Goal: Task Accomplishment & Management: Complete application form

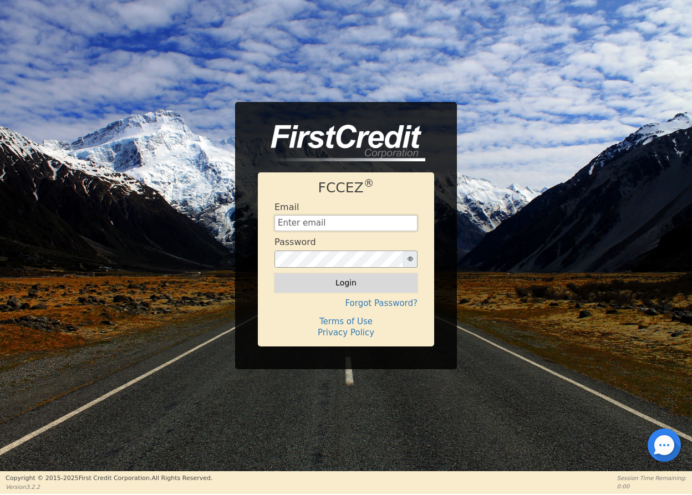
type input "[EMAIL_ADDRESS][DOMAIN_NAME]"
click at [347, 284] on button "Login" at bounding box center [346, 282] width 143 height 19
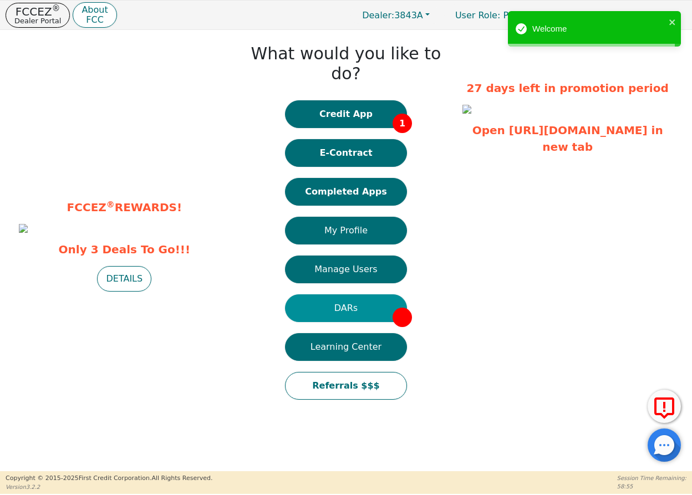
click at [362, 294] on button "DARs" at bounding box center [346, 308] width 122 height 28
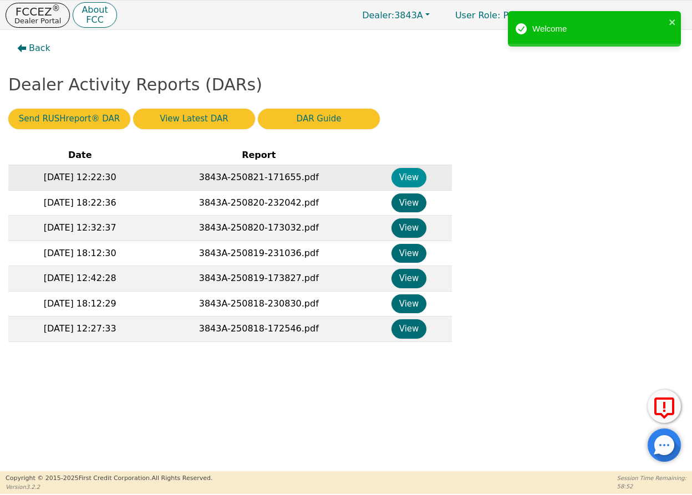
click at [421, 176] on button "View" at bounding box center [409, 177] width 35 height 19
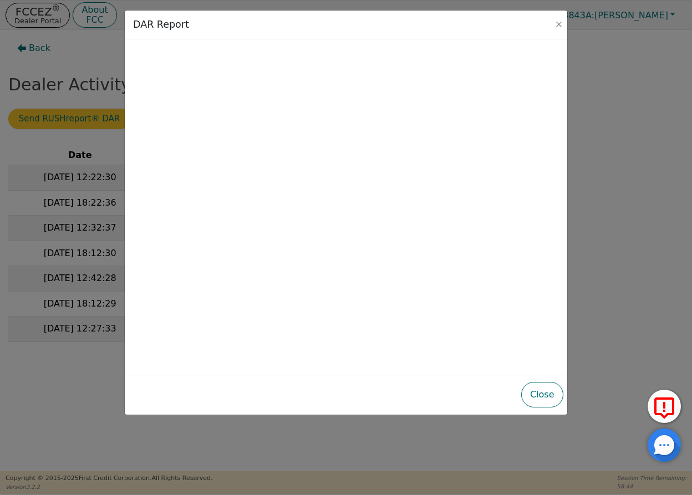
drag, startPoint x: 557, startPoint y: 23, endPoint x: 541, endPoint y: 45, distance: 27.9
click at [557, 23] on button "Close" at bounding box center [558, 24] width 11 height 11
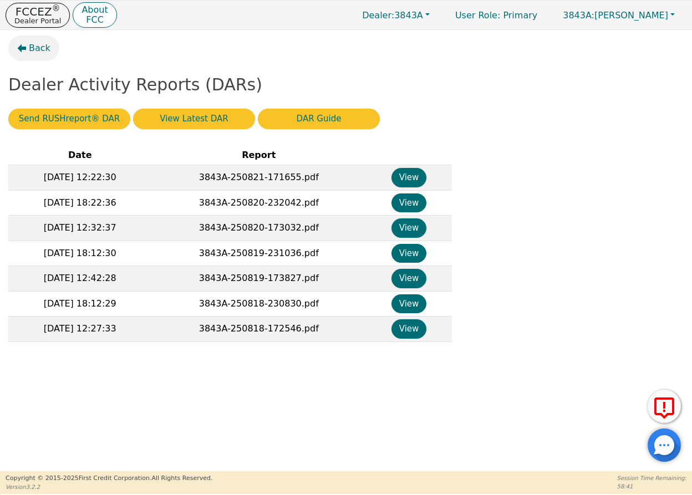
click at [25, 46] on icon "button" at bounding box center [21, 48] width 9 height 9
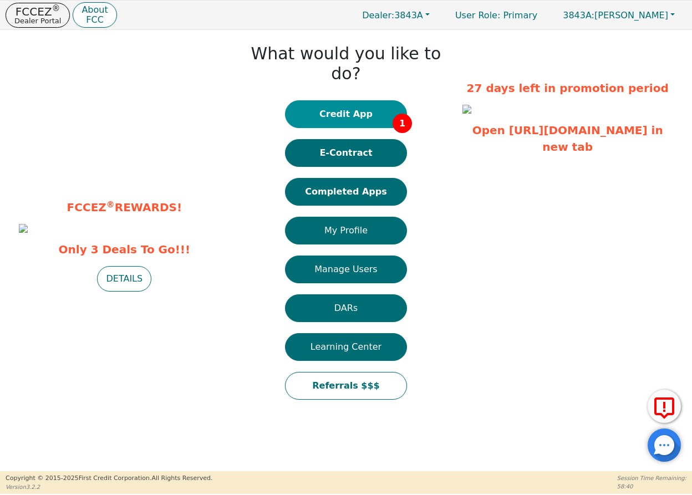
click at [346, 100] on button "Credit App 1" at bounding box center [346, 114] width 122 height 28
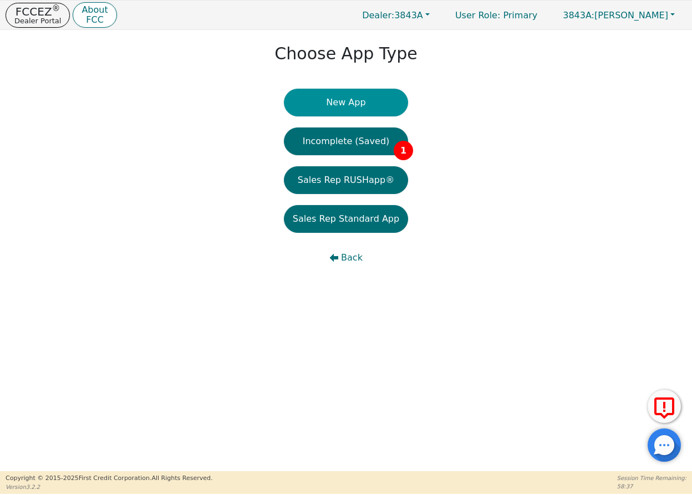
click at [345, 96] on button "New App" at bounding box center [346, 103] width 124 height 28
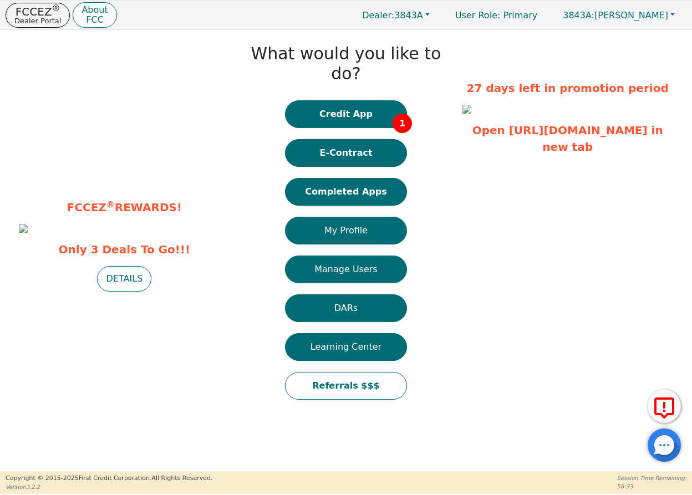
click at [351, 178] on button "Completed Apps" at bounding box center [346, 192] width 122 height 28
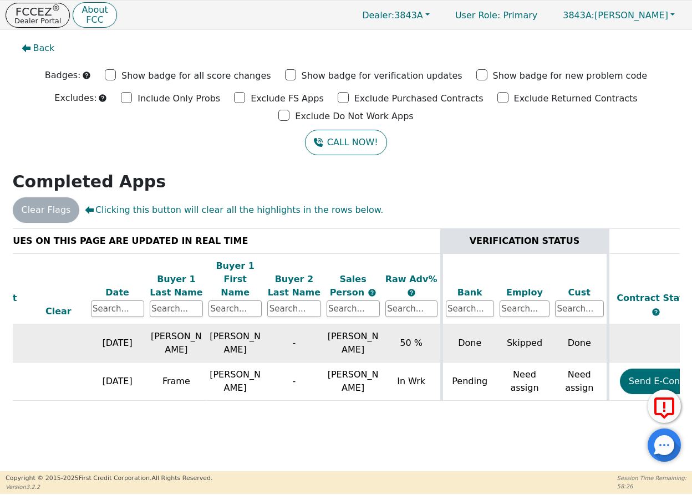
scroll to position [0, 38]
